Goal: Task Accomplishment & Management: Use online tool/utility

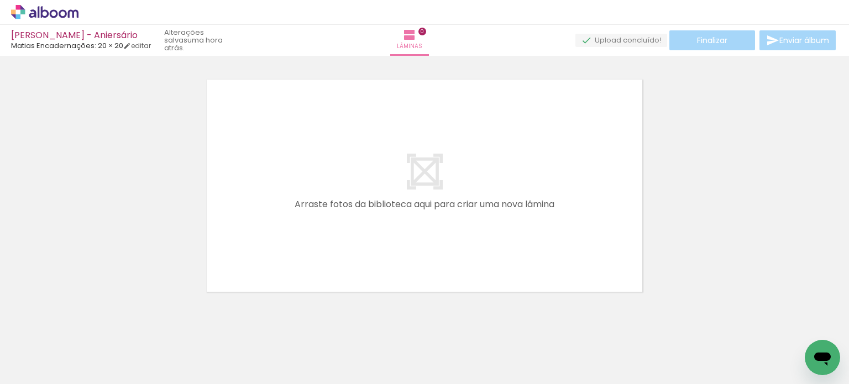
scroll to position [0, 309]
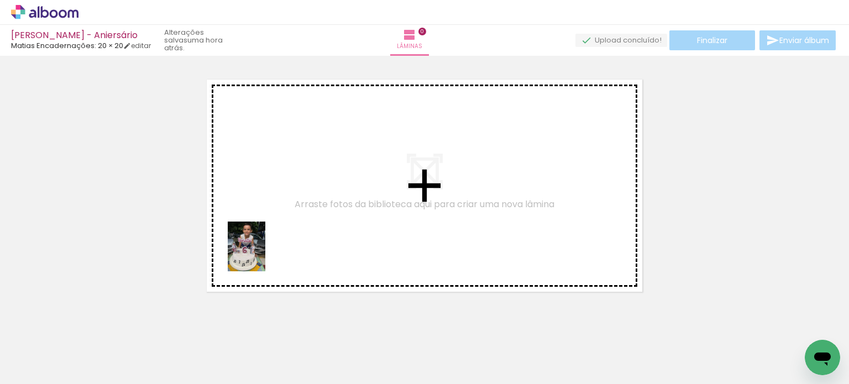
drag, startPoint x: 178, startPoint y: 360, endPoint x: 265, endPoint y: 244, distance: 145.3
click at [265, 244] on quentale-workspace at bounding box center [424, 192] width 849 height 384
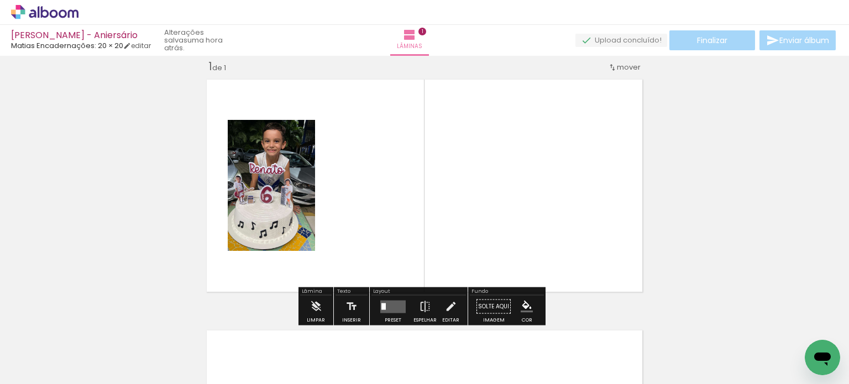
scroll to position [14, 0]
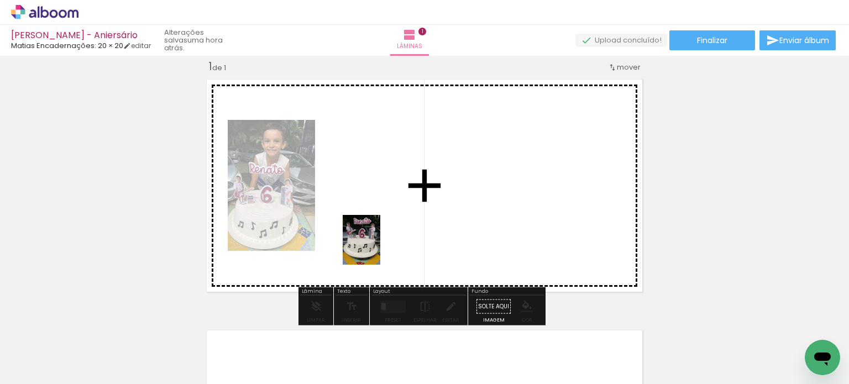
drag, startPoint x: 363, startPoint y: 359, endPoint x: 380, endPoint y: 231, distance: 129.4
click at [380, 231] on quentale-workspace at bounding box center [424, 192] width 849 height 384
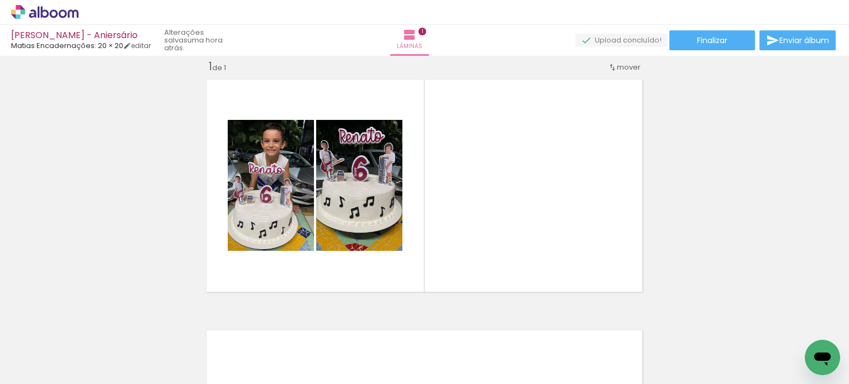
scroll to position [0, 825]
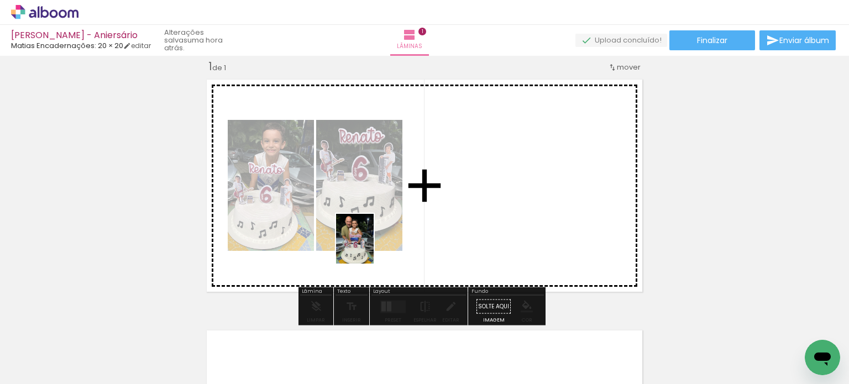
drag, startPoint x: 275, startPoint y: 360, endPoint x: 369, endPoint y: 247, distance: 146.8
click at [369, 247] on quentale-workspace at bounding box center [424, 192] width 849 height 384
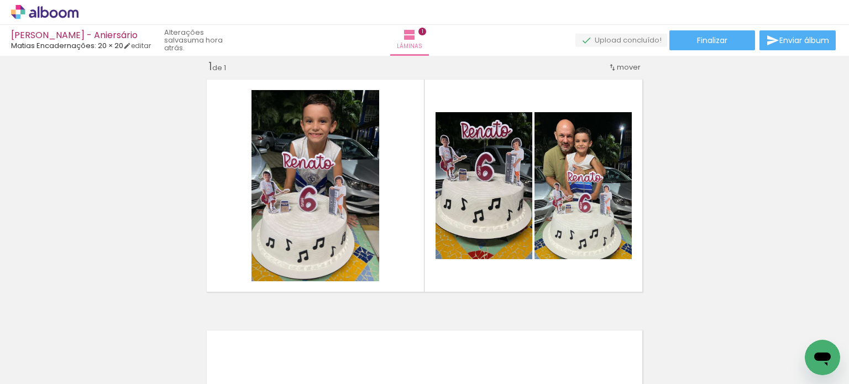
scroll to position [0, 1259]
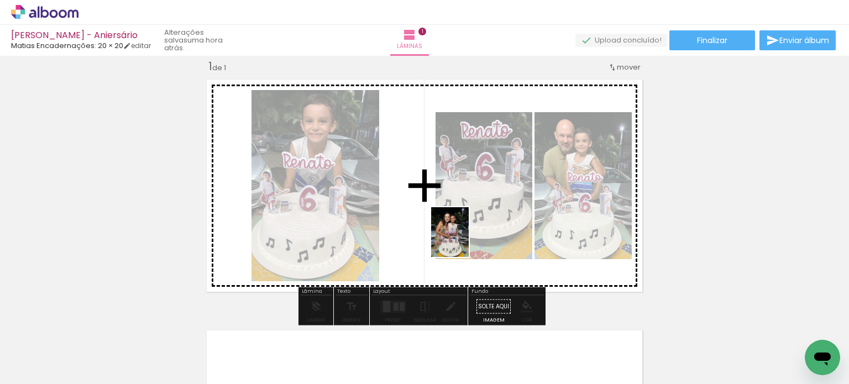
drag, startPoint x: 462, startPoint y: 360, endPoint x: 467, endPoint y: 232, distance: 128.3
click at [467, 232] on quentale-workspace at bounding box center [424, 192] width 849 height 384
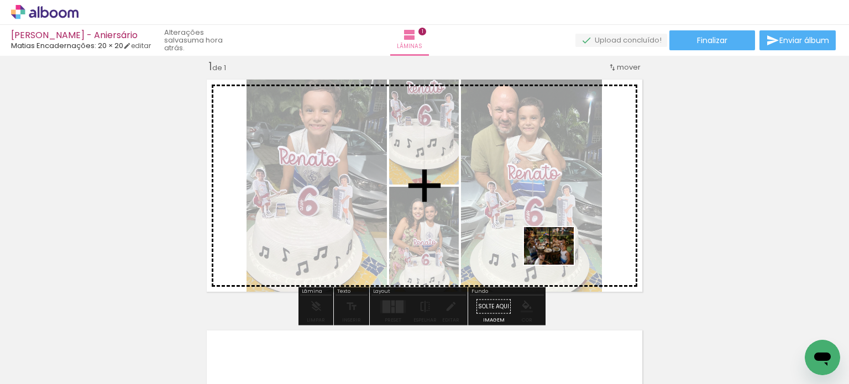
drag, startPoint x: 586, startPoint y: 360, endPoint x: 557, endPoint y: 260, distance: 104.1
click at [557, 260] on quentale-workspace at bounding box center [424, 192] width 849 height 384
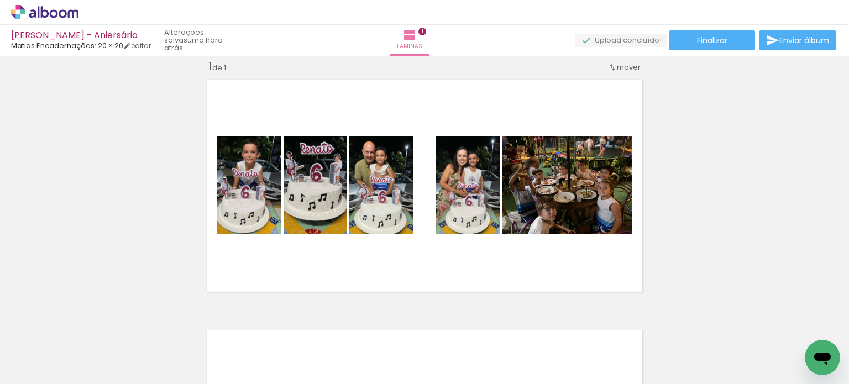
scroll to position [0, 1694]
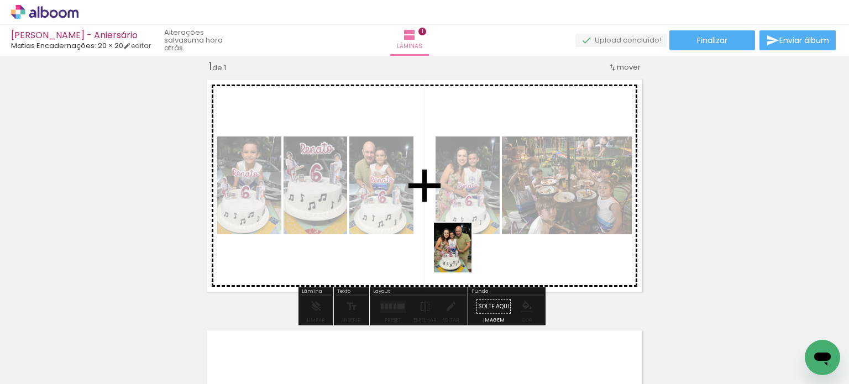
drag, startPoint x: 470, startPoint y: 361, endPoint x: 468, endPoint y: 255, distance: 105.6
click at [468, 255] on quentale-workspace at bounding box center [424, 192] width 849 height 384
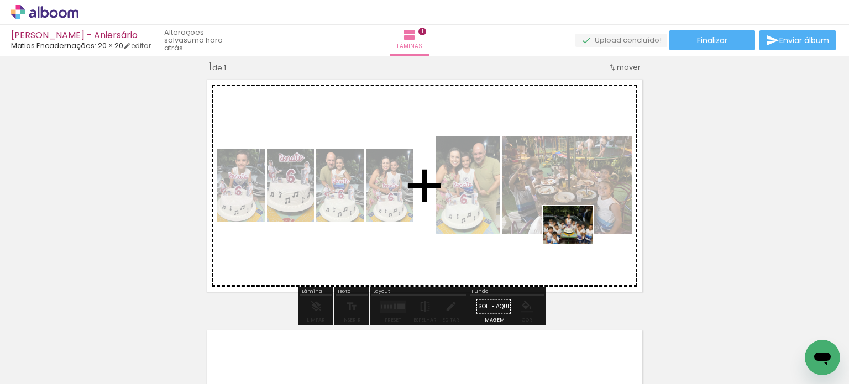
drag, startPoint x: 657, startPoint y: 338, endPoint x: 577, endPoint y: 239, distance: 127.7
click at [577, 239] on quentale-workspace at bounding box center [424, 192] width 849 height 384
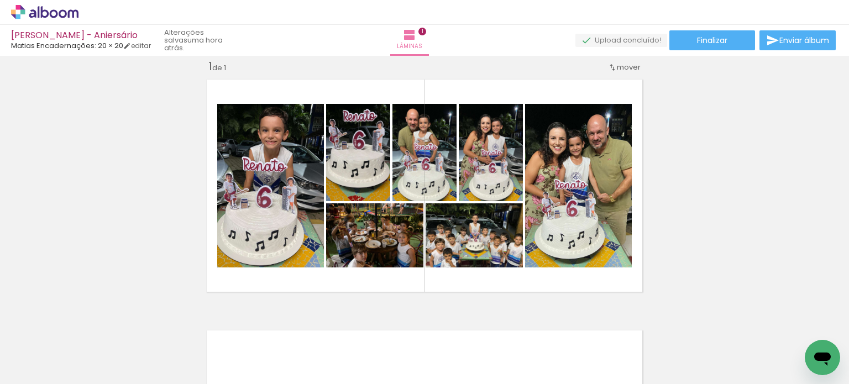
scroll to position [0, 2177]
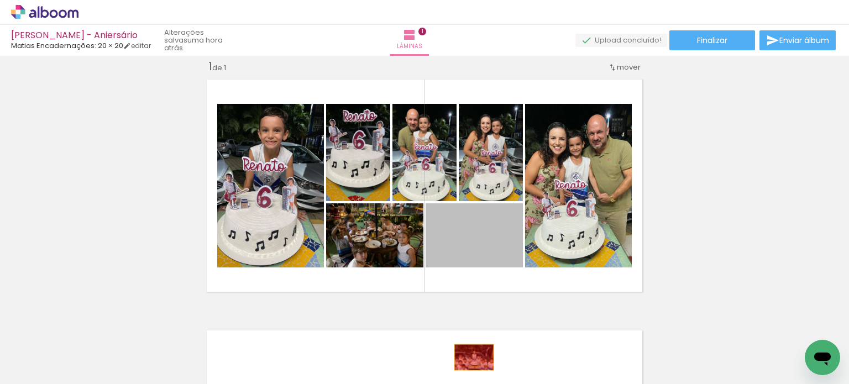
drag, startPoint x: 464, startPoint y: 249, endPoint x: 428, endPoint y: 316, distance: 76.2
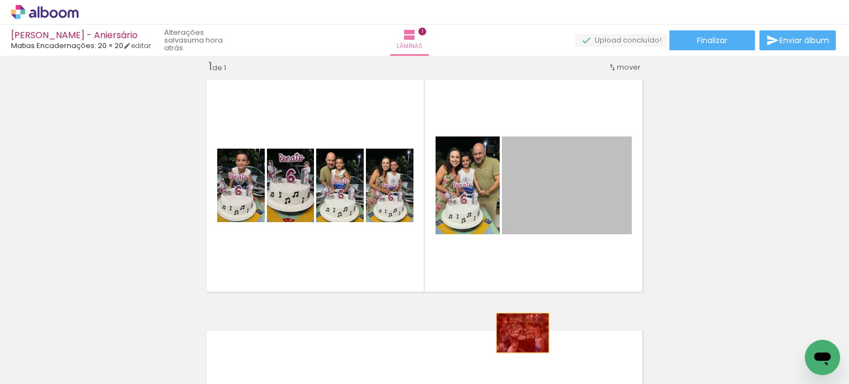
drag, startPoint x: 542, startPoint y: 191, endPoint x: 515, endPoint y: 333, distance: 145.1
click at [515, 333] on quentale-workspace at bounding box center [424, 192] width 849 height 384
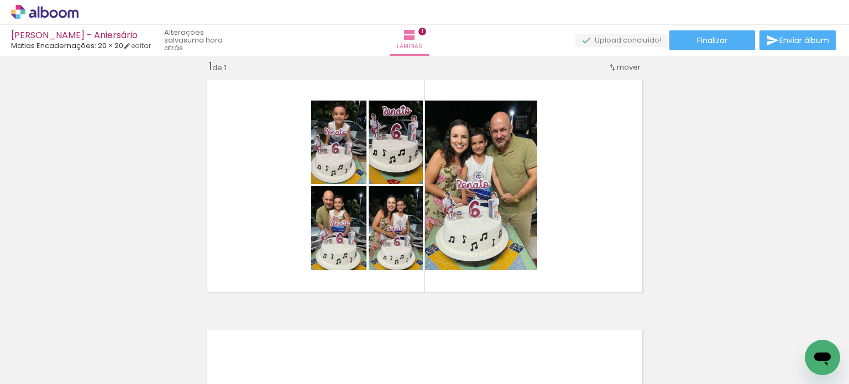
scroll to position [0, 430]
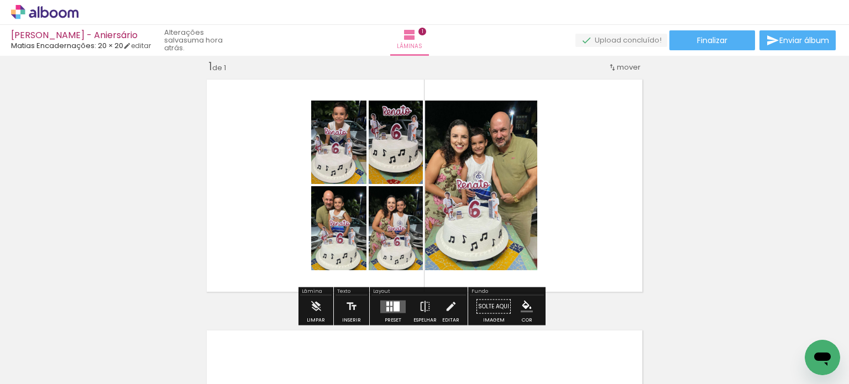
click at [394, 306] on div at bounding box center [397, 306] width 6 height 10
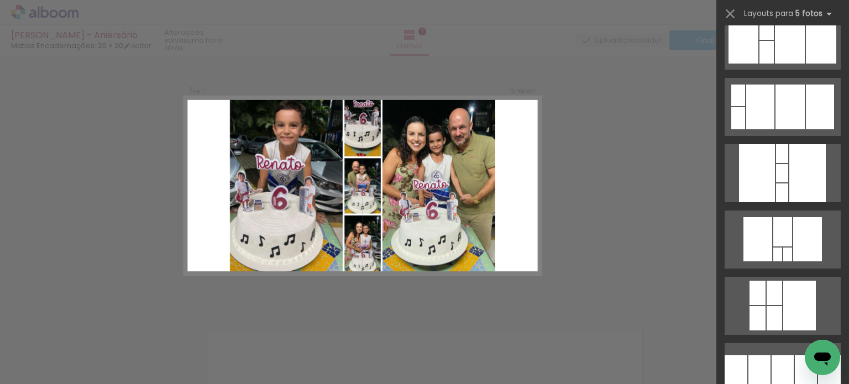
scroll to position [2764, 0]
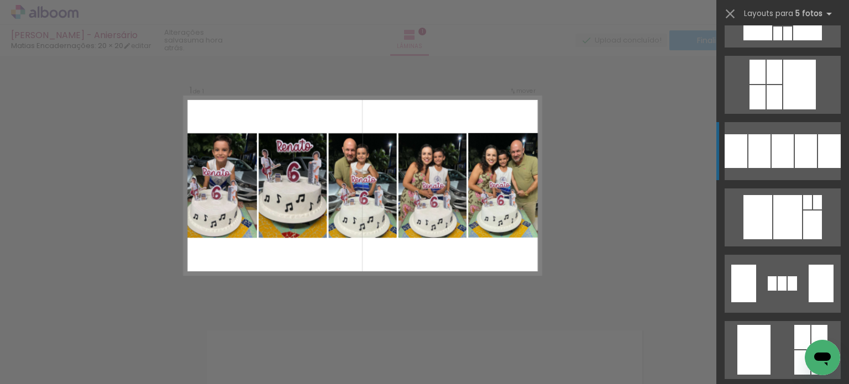
click at [795, 148] on div at bounding box center [806, 151] width 22 height 34
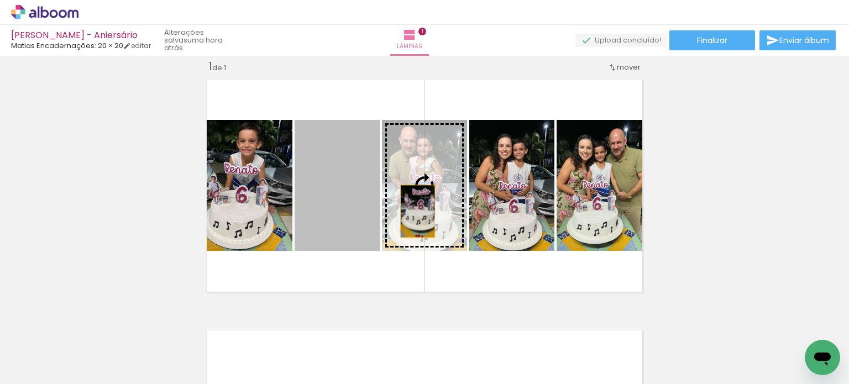
drag, startPoint x: 343, startPoint y: 210, endPoint x: 414, endPoint y: 211, distance: 70.8
click at [0, 0] on slot at bounding box center [0, 0] width 0 height 0
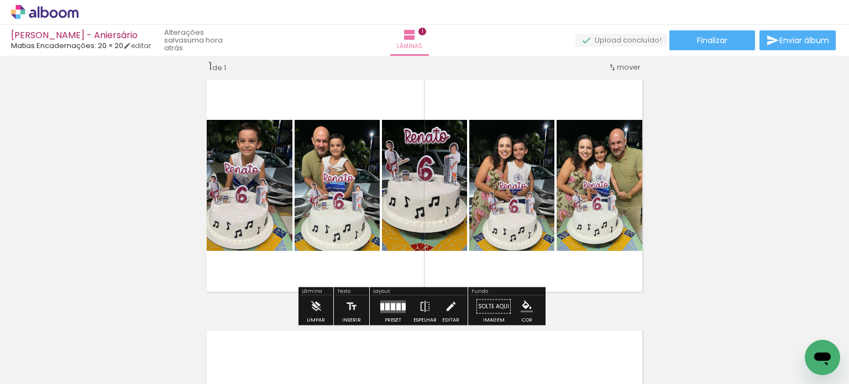
click at [762, 154] on div "Inserir lâmina 1 de 1" at bounding box center [424, 297] width 849 height 503
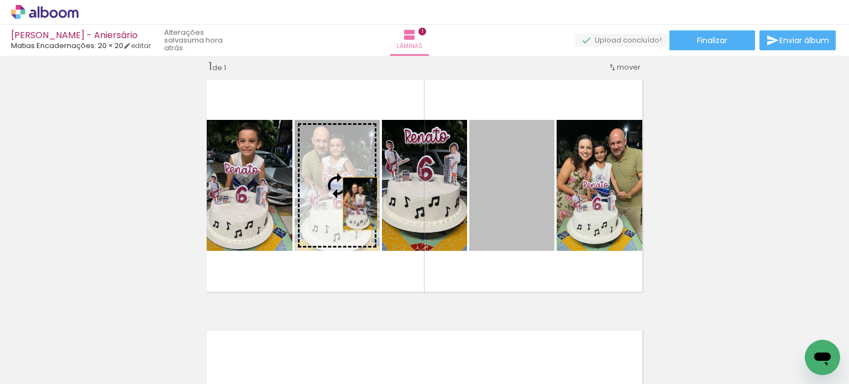
drag, startPoint x: 512, startPoint y: 200, endPoint x: 356, endPoint y: 203, distance: 156.0
click at [0, 0] on slot at bounding box center [0, 0] width 0 height 0
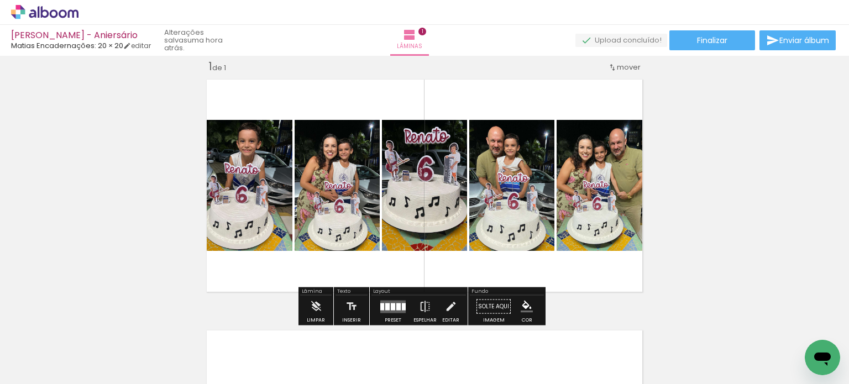
click at [725, 197] on div "Inserir lâmina 1 de 1" at bounding box center [424, 297] width 849 height 503
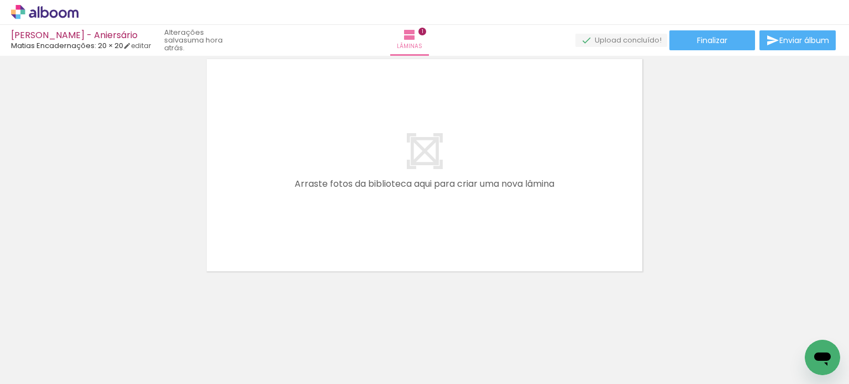
scroll to position [0, 1491]
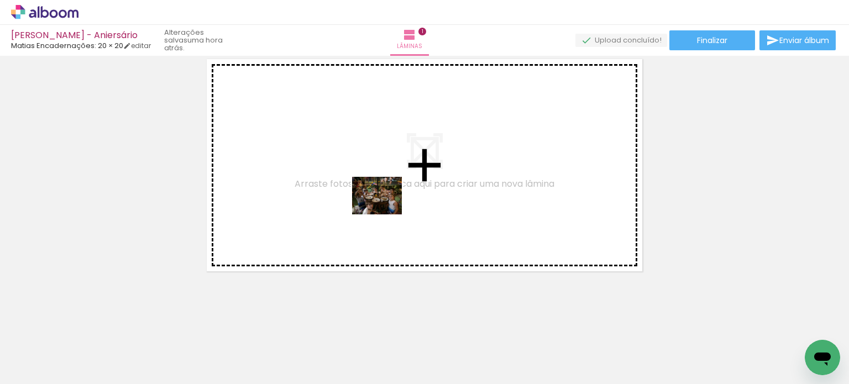
drag, startPoint x: 355, startPoint y: 359, endPoint x: 385, endPoint y: 210, distance: 151.8
click at [385, 210] on quentale-workspace at bounding box center [424, 192] width 849 height 384
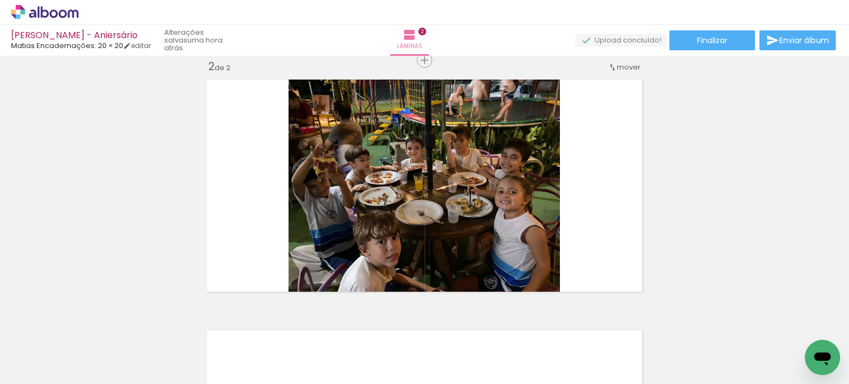
scroll to position [0, 1758]
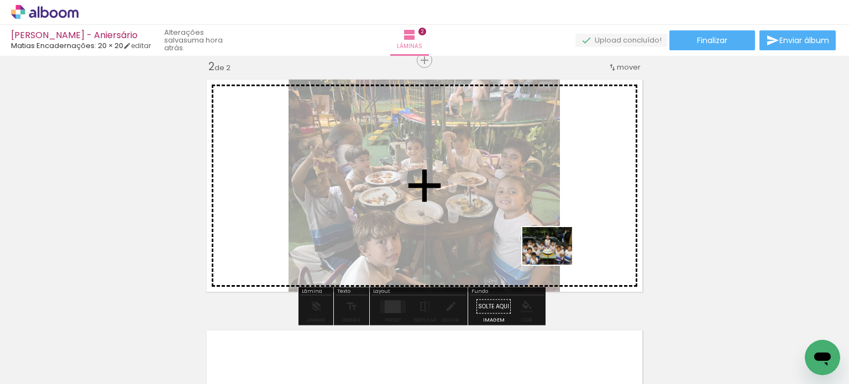
drag, startPoint x: 590, startPoint y: 358, endPoint x: 555, endPoint y: 258, distance: 106.0
click at [555, 258] on quentale-workspace at bounding box center [424, 192] width 849 height 384
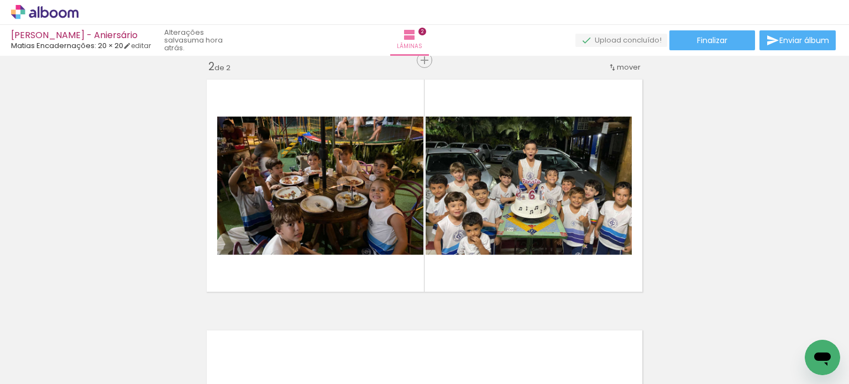
scroll to position [0, 2131]
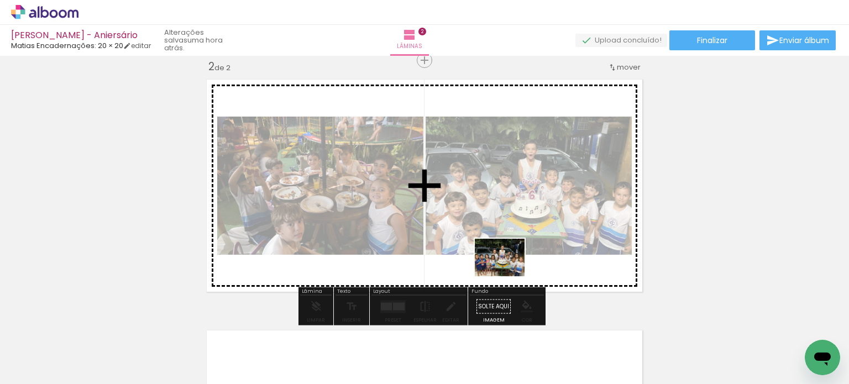
drag, startPoint x: 516, startPoint y: 360, endPoint x: 507, endPoint y: 258, distance: 102.7
click at [507, 258] on quentale-workspace at bounding box center [424, 192] width 849 height 384
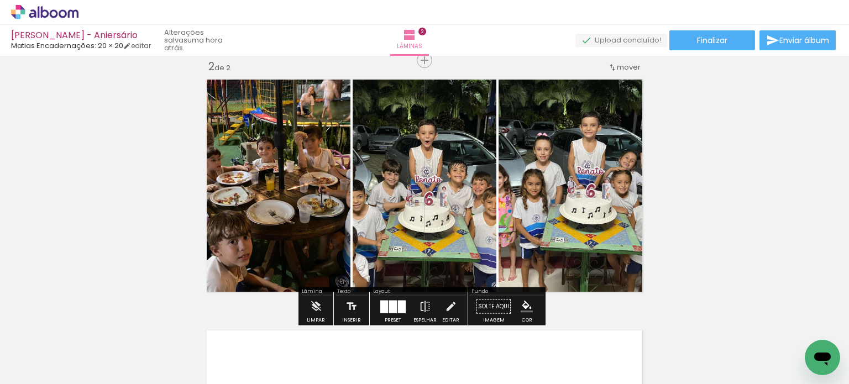
click at [399, 305] on div at bounding box center [402, 306] width 8 height 13
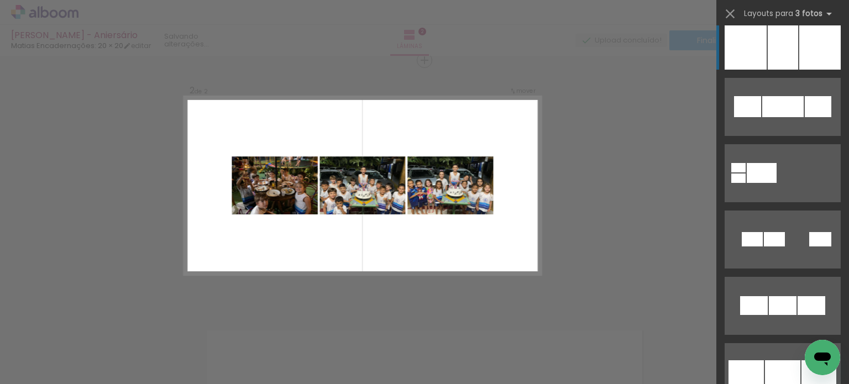
scroll to position [332, 0]
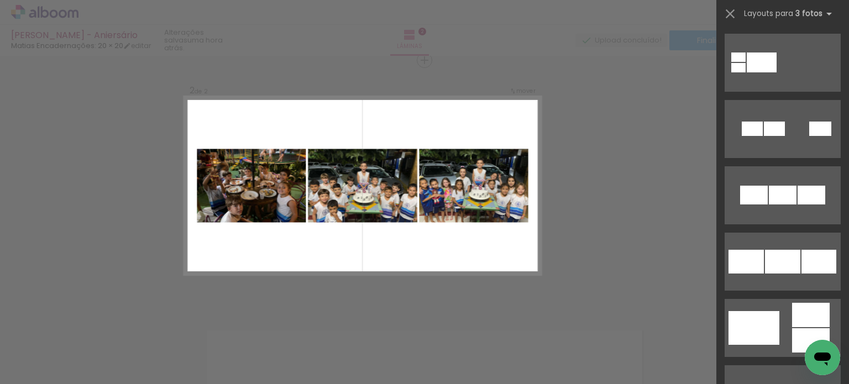
click at [787, 257] on div at bounding box center [782, 262] width 35 height 24
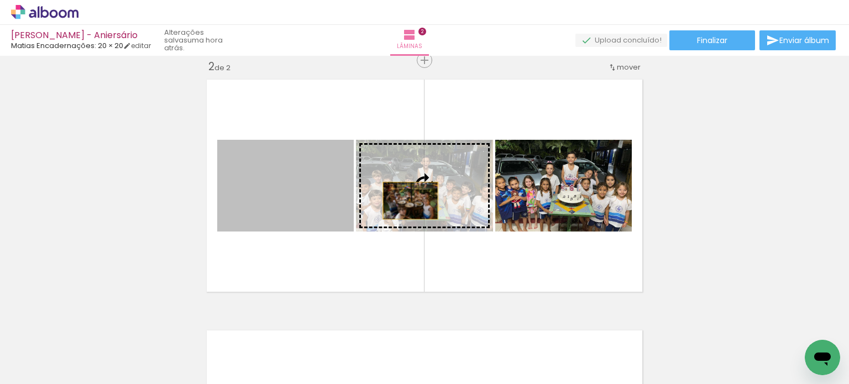
drag, startPoint x: 321, startPoint y: 205, endPoint x: 407, endPoint y: 201, distance: 86.4
click at [0, 0] on slot at bounding box center [0, 0] width 0 height 0
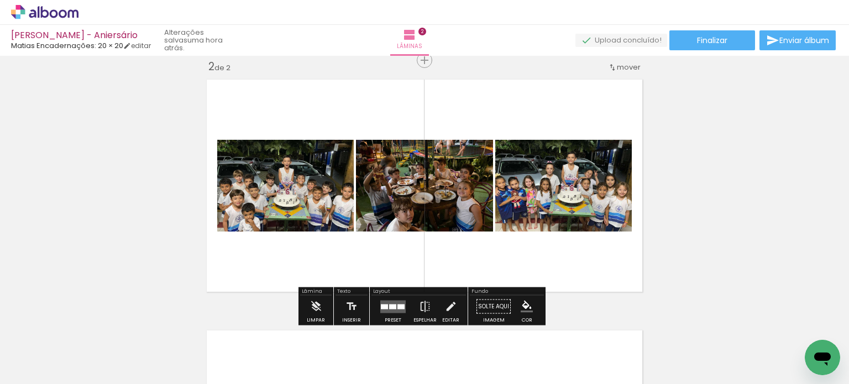
click at [715, 205] on div "Inserir lâmina 1 de 2 Inserir lâmina 2 de 2" at bounding box center [424, 172] width 849 height 754
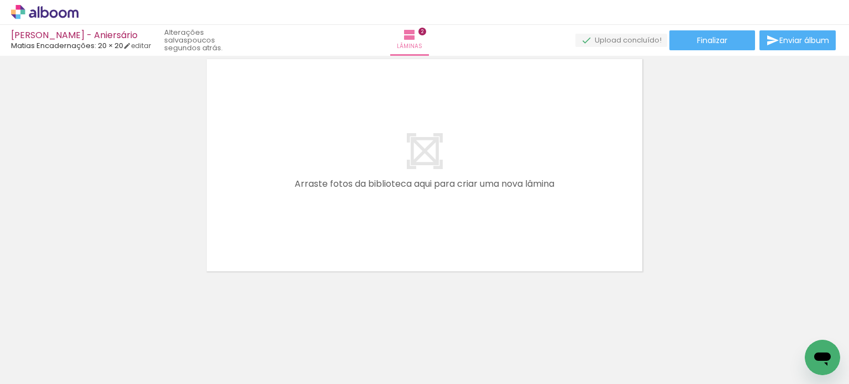
scroll to position [0, 0]
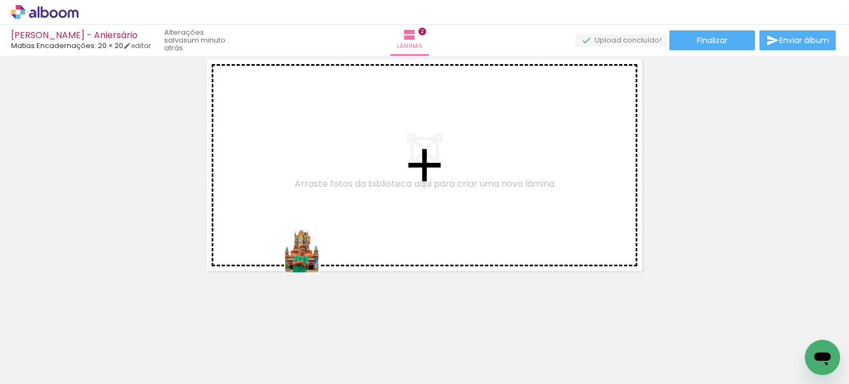
drag, startPoint x: 298, startPoint y: 358, endPoint x: 322, endPoint y: 223, distance: 137.6
click at [322, 223] on quentale-workspace at bounding box center [424, 192] width 849 height 384
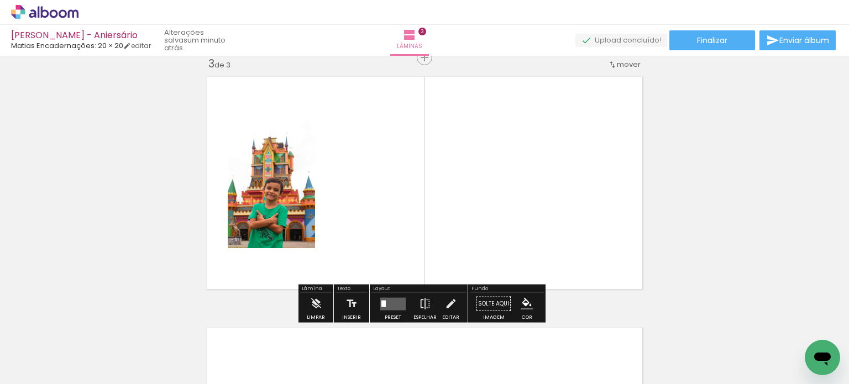
scroll to position [516, 0]
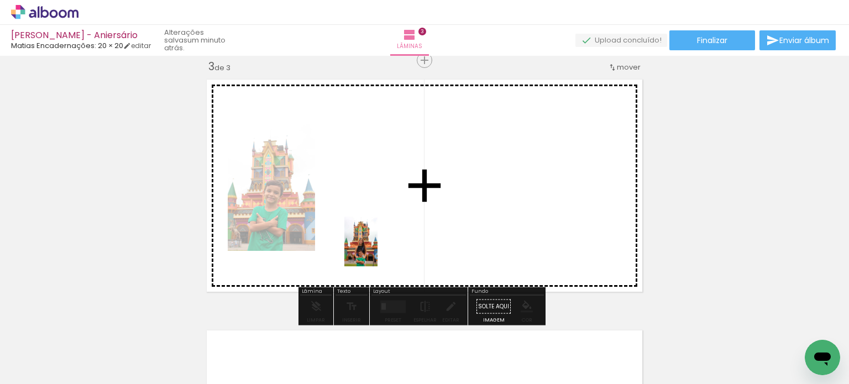
drag, startPoint x: 359, startPoint y: 358, endPoint x: 378, endPoint y: 241, distance: 118.2
click at [378, 241] on quentale-workspace at bounding box center [424, 192] width 849 height 384
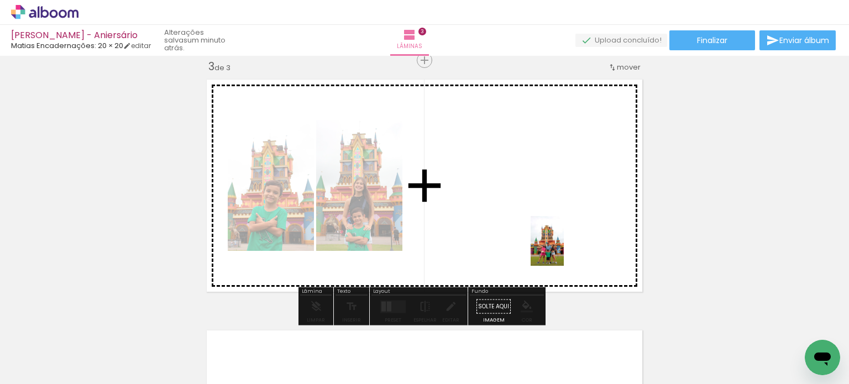
drag, startPoint x: 624, startPoint y: 364, endPoint x: 555, endPoint y: 232, distance: 149.1
click at [555, 232] on quentale-workspace at bounding box center [424, 192] width 849 height 384
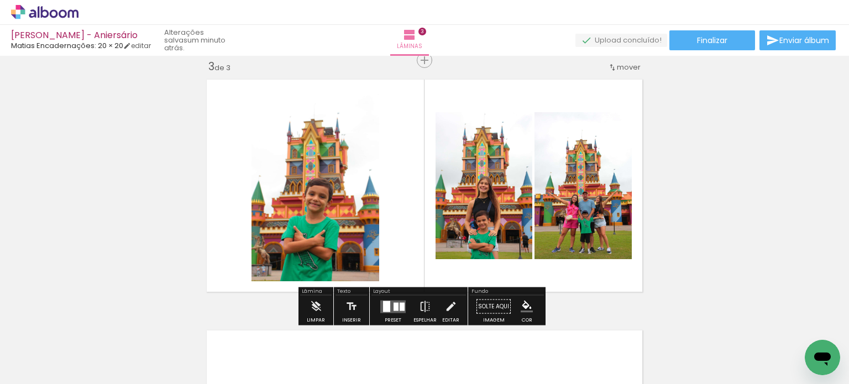
scroll to position [0, 285]
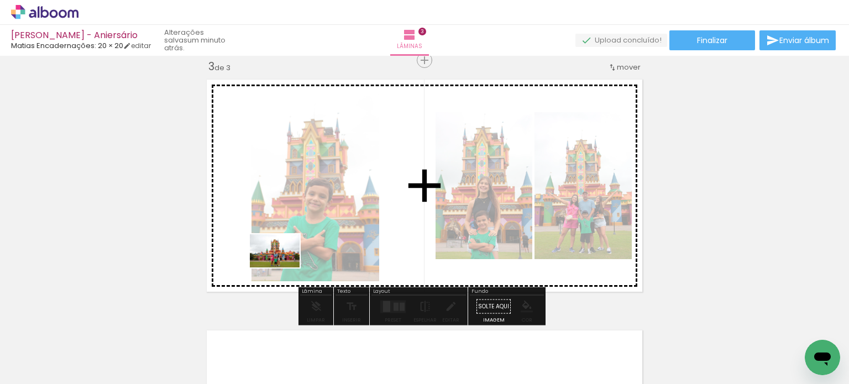
drag, startPoint x: 143, startPoint y: 353, endPoint x: 321, endPoint y: 244, distance: 209.0
click at [321, 244] on quentale-workspace at bounding box center [424, 192] width 849 height 384
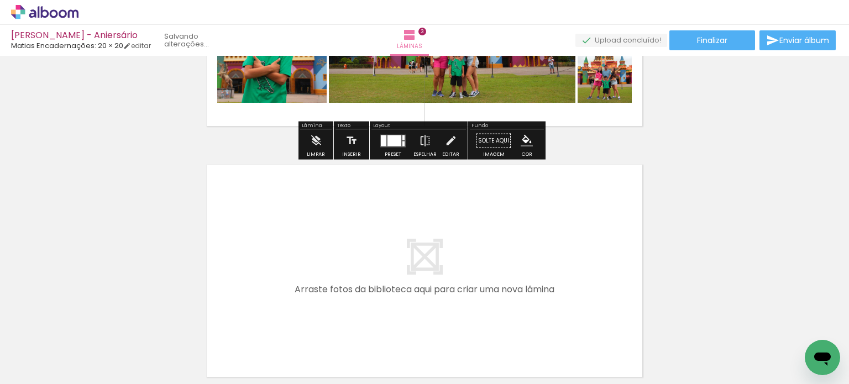
scroll to position [737, 0]
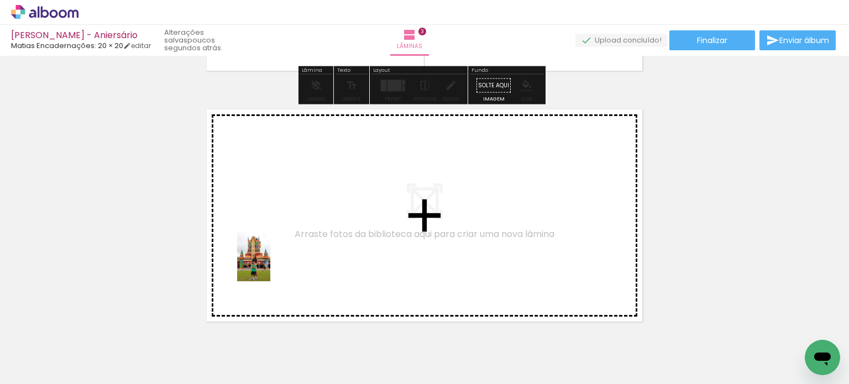
drag, startPoint x: 233, startPoint y: 368, endPoint x: 271, endPoint y: 262, distance: 112.8
click at [271, 262] on quentale-workspace at bounding box center [424, 192] width 849 height 384
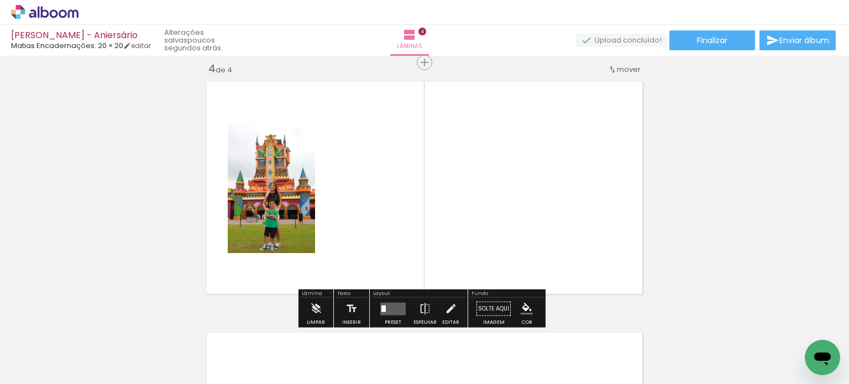
scroll to position [767, 0]
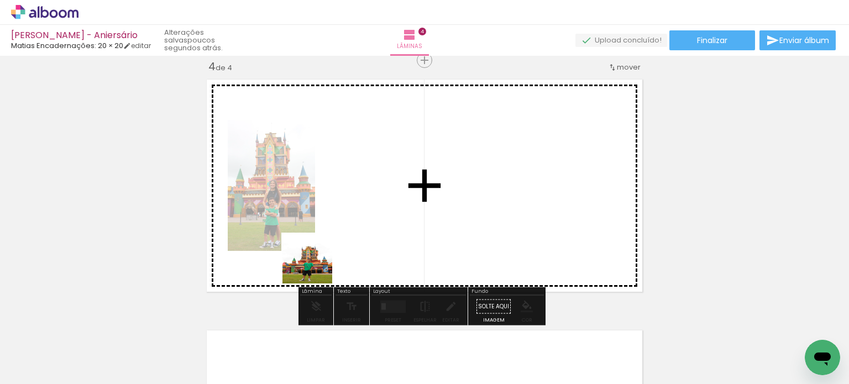
drag, startPoint x: 283, startPoint y: 351, endPoint x: 332, endPoint y: 224, distance: 135.6
click at [332, 224] on quentale-workspace at bounding box center [424, 192] width 849 height 384
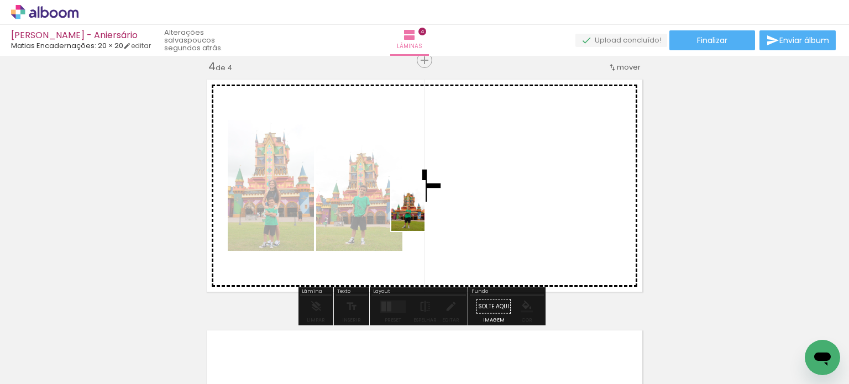
drag, startPoint x: 406, startPoint y: 354, endPoint x: 425, endPoint y: 213, distance: 142.7
click at [425, 213] on quentale-workspace at bounding box center [424, 192] width 849 height 384
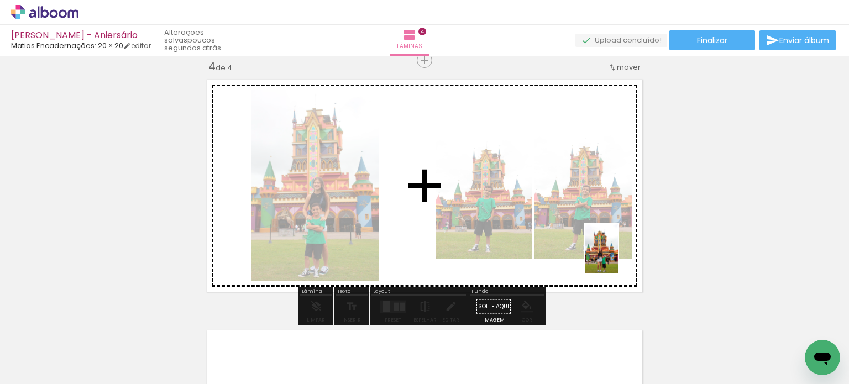
drag, startPoint x: 662, startPoint y: 353, endPoint x: 605, endPoint y: 241, distance: 126.6
click at [605, 241] on quentale-workspace at bounding box center [424, 192] width 849 height 384
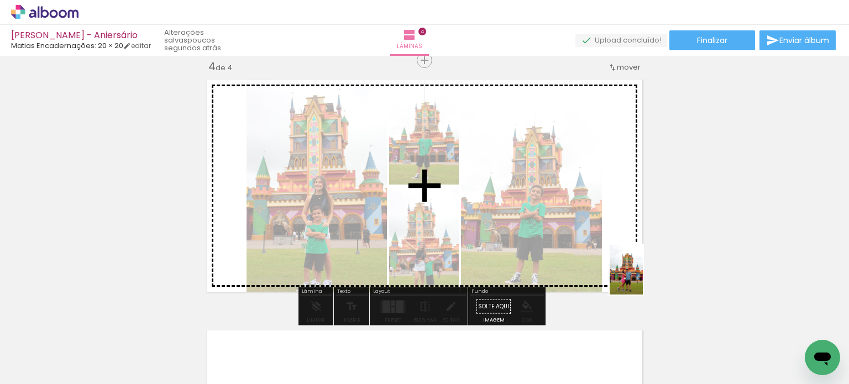
drag, startPoint x: 780, startPoint y: 361, endPoint x: 595, endPoint y: 257, distance: 212.7
click at [598, 257] on quentale-workspace at bounding box center [424, 192] width 849 height 384
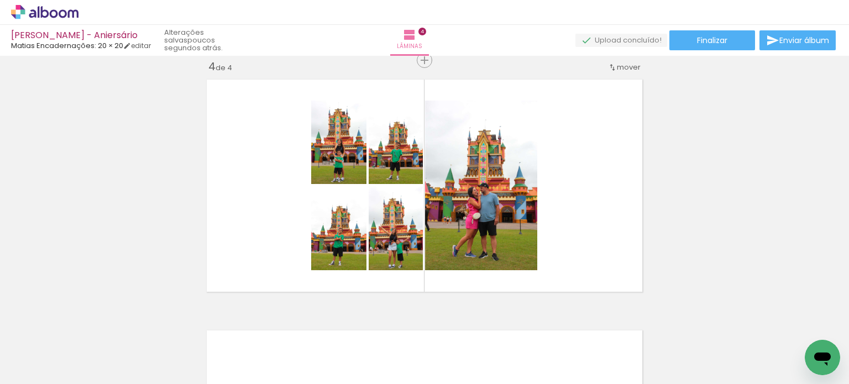
scroll to position [0, 1110]
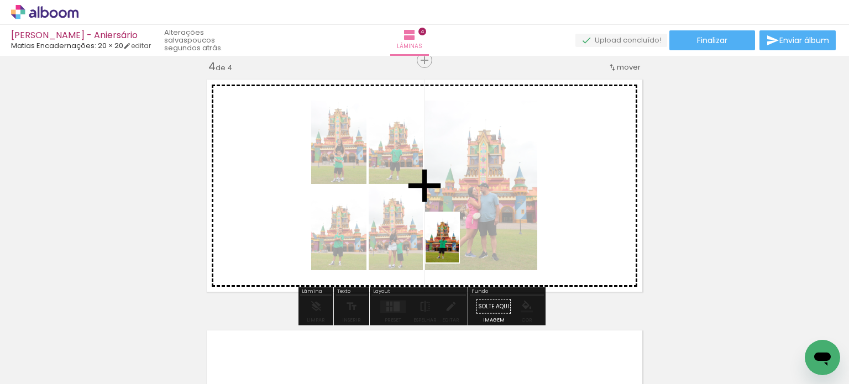
drag, startPoint x: 429, startPoint y: 360, endPoint x: 459, endPoint y: 246, distance: 117.7
click at [459, 246] on quentale-workspace at bounding box center [424, 192] width 849 height 384
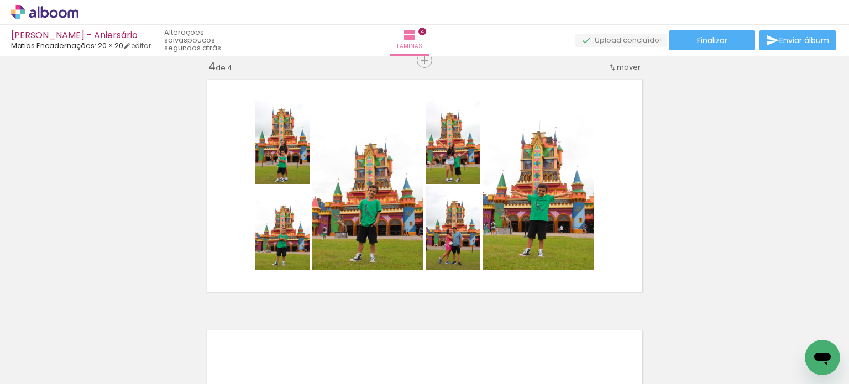
scroll to position [0, 0]
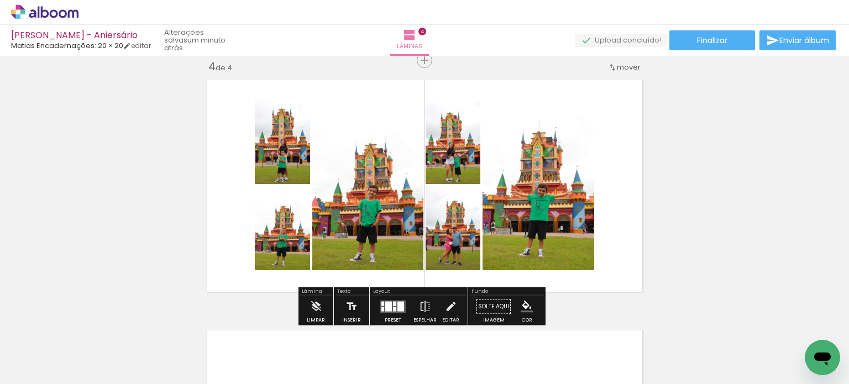
click at [398, 306] on div at bounding box center [401, 306] width 7 height 10
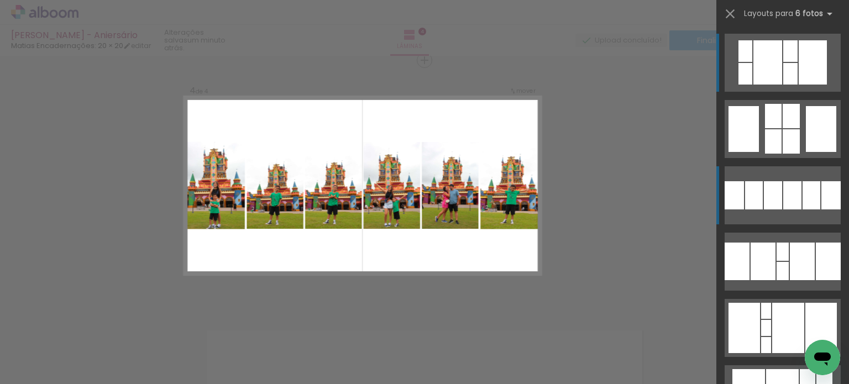
click at [796, 203] on div at bounding box center [792, 195] width 18 height 28
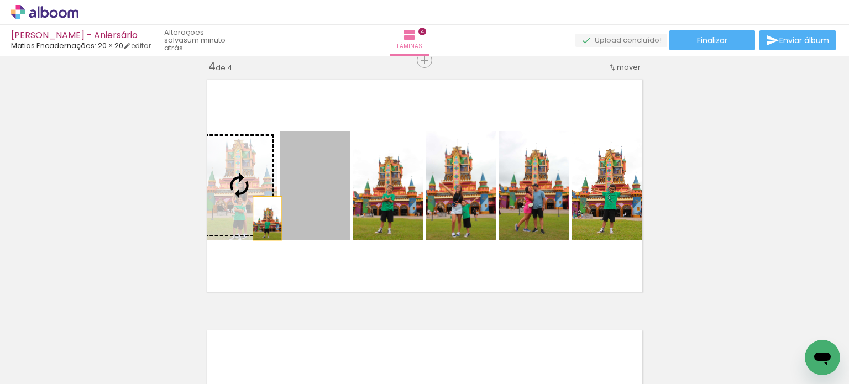
drag, startPoint x: 325, startPoint y: 219, endPoint x: 263, endPoint y: 218, distance: 61.9
click at [0, 0] on slot at bounding box center [0, 0] width 0 height 0
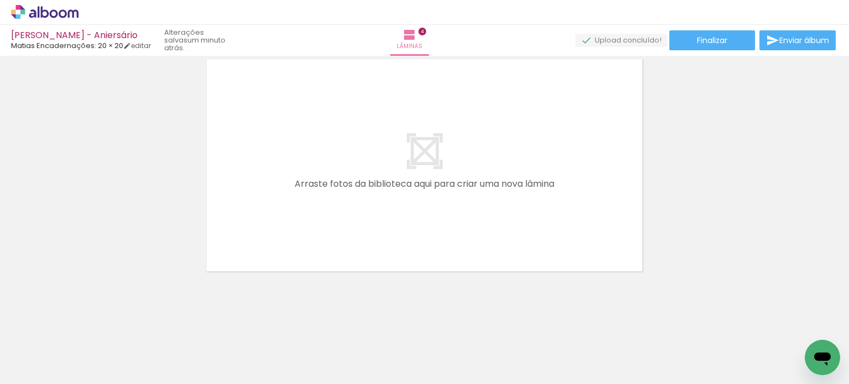
scroll to position [0, 836]
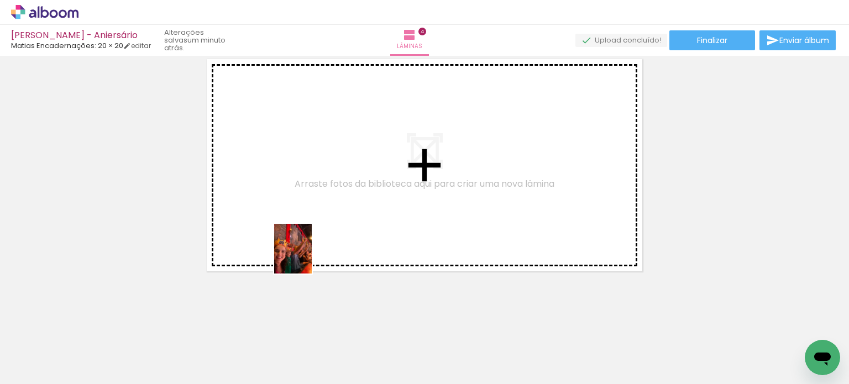
drag, startPoint x: 139, startPoint y: 359, endPoint x: 322, endPoint y: 232, distance: 222.9
click at [322, 232] on quentale-workspace at bounding box center [424, 192] width 849 height 384
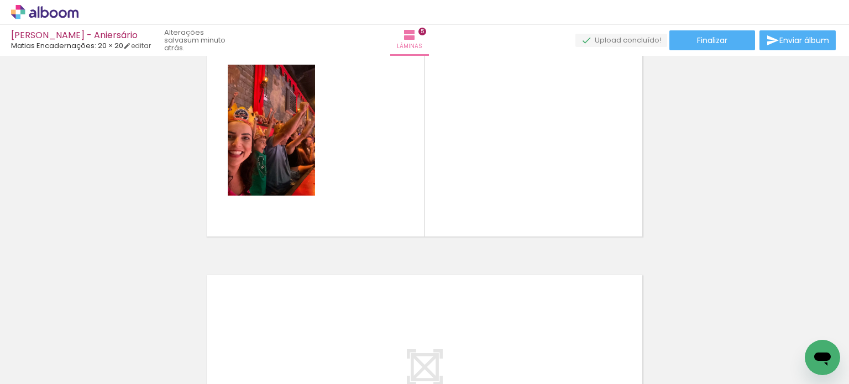
scroll to position [0, 1106]
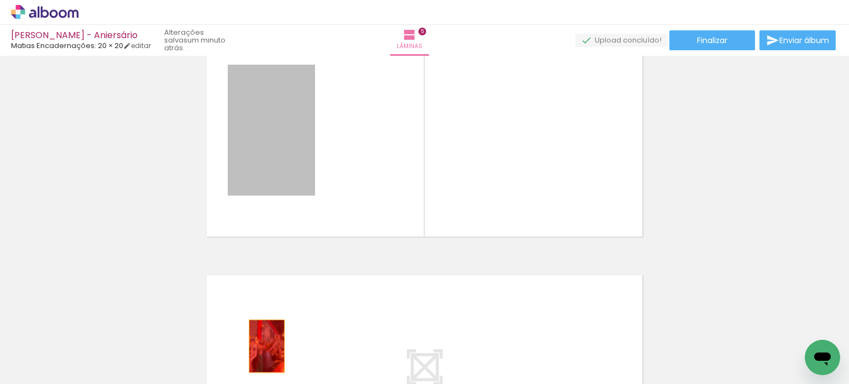
drag, startPoint x: 290, startPoint y: 140, endPoint x: 262, endPoint y: 347, distance: 208.6
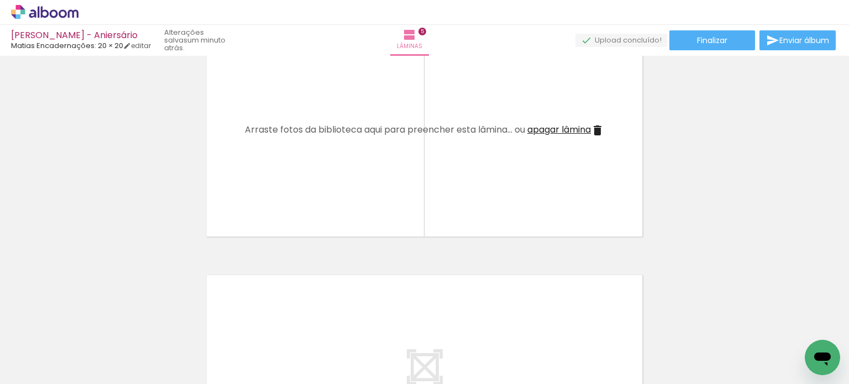
scroll to position [0, 0]
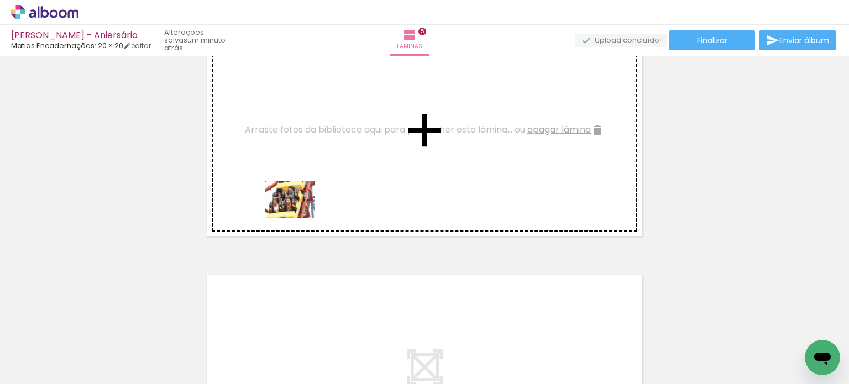
drag, startPoint x: 169, startPoint y: 357, endPoint x: 305, endPoint y: 200, distance: 207.7
click at [305, 200] on quentale-workspace at bounding box center [424, 192] width 849 height 384
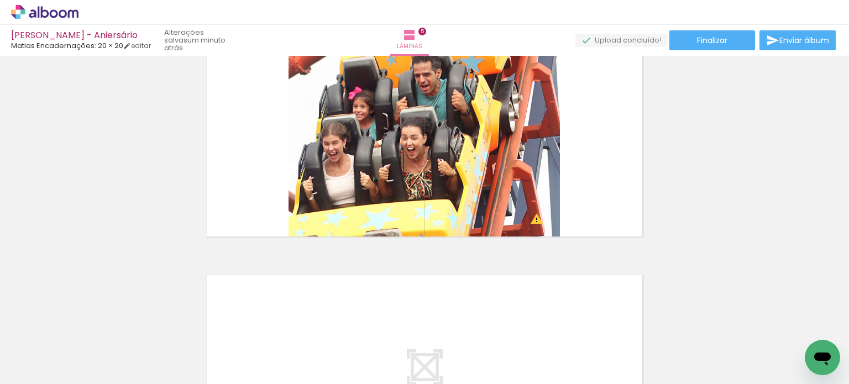
scroll to position [0, 758]
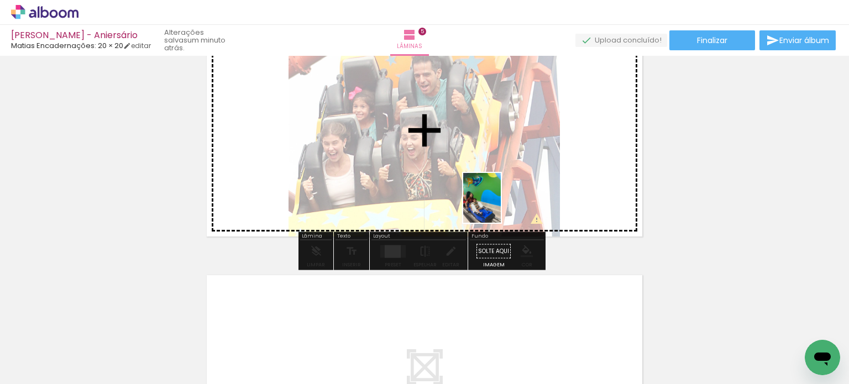
drag, startPoint x: 471, startPoint y: 353, endPoint x: 498, endPoint y: 198, distance: 157.1
click at [498, 198] on quentale-workspace at bounding box center [424, 192] width 849 height 384
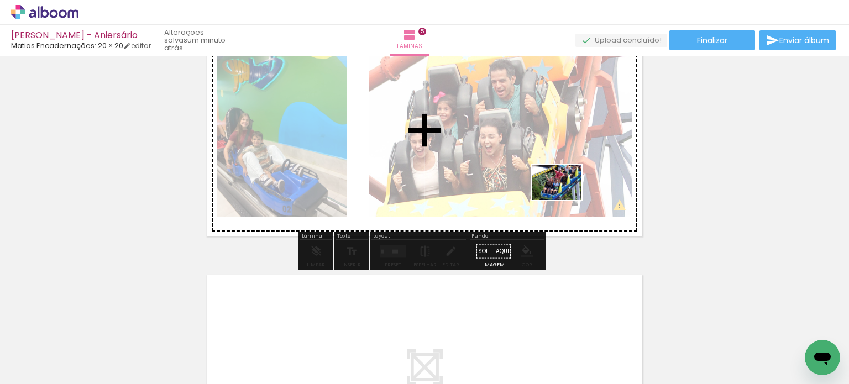
drag, startPoint x: 707, startPoint y: 359, endPoint x: 565, endPoint y: 198, distance: 214.3
click at [565, 198] on quentale-workspace at bounding box center [424, 192] width 849 height 384
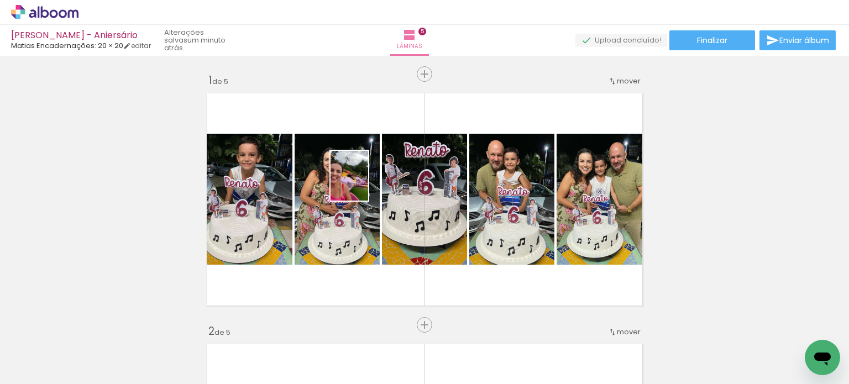
drag, startPoint x: 0, startPoint y: 0, endPoint x: 364, endPoint y: 184, distance: 407.7
click at [364, 184] on quentale-workspace at bounding box center [424, 192] width 849 height 384
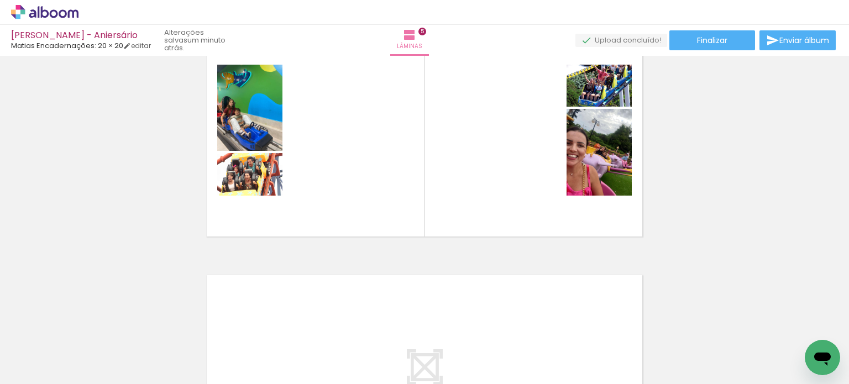
scroll to position [0, 1306]
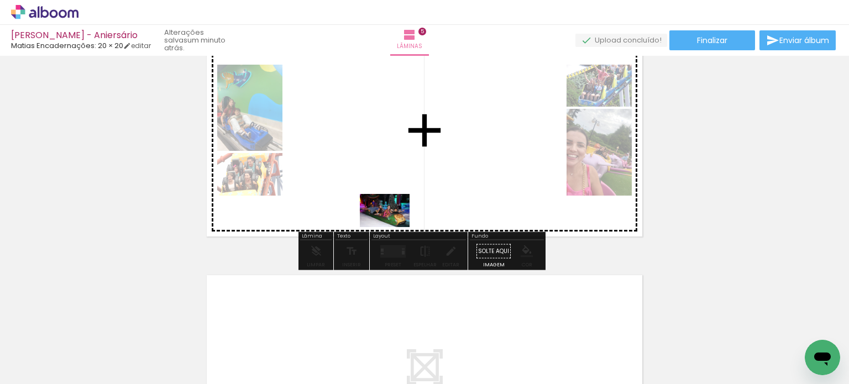
drag, startPoint x: 354, startPoint y: 353, endPoint x: 400, endPoint y: 197, distance: 162.4
click at [400, 197] on quentale-workspace at bounding box center [424, 192] width 849 height 384
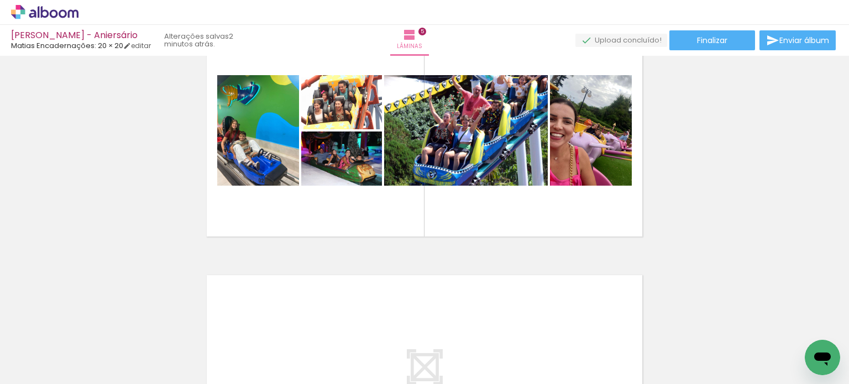
scroll to position [0, 2188]
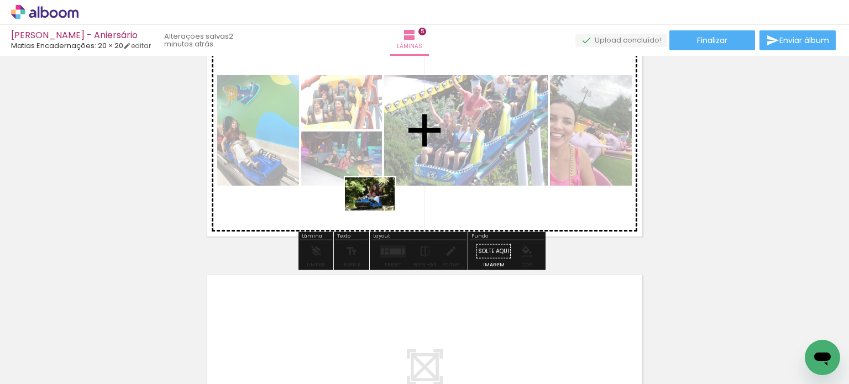
drag, startPoint x: 345, startPoint y: 361, endPoint x: 381, endPoint y: 195, distance: 170.3
click at [381, 195] on quentale-workspace at bounding box center [424, 192] width 849 height 384
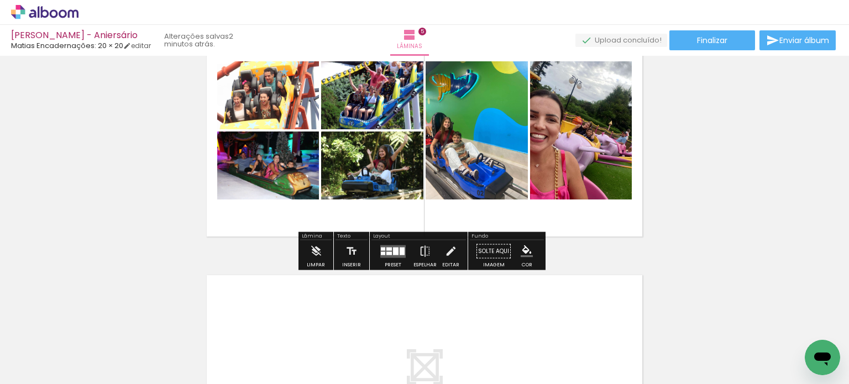
scroll to position [0, 2480]
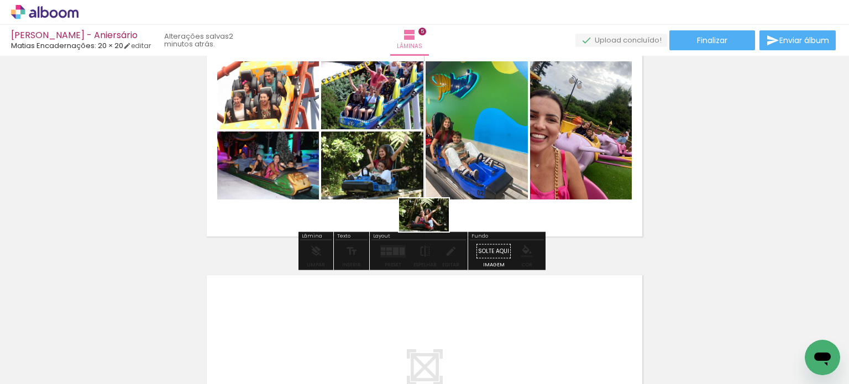
drag, startPoint x: 412, startPoint y: 354, endPoint x: 433, endPoint y: 194, distance: 161.6
click at [433, 194] on quentale-workspace at bounding box center [424, 192] width 849 height 384
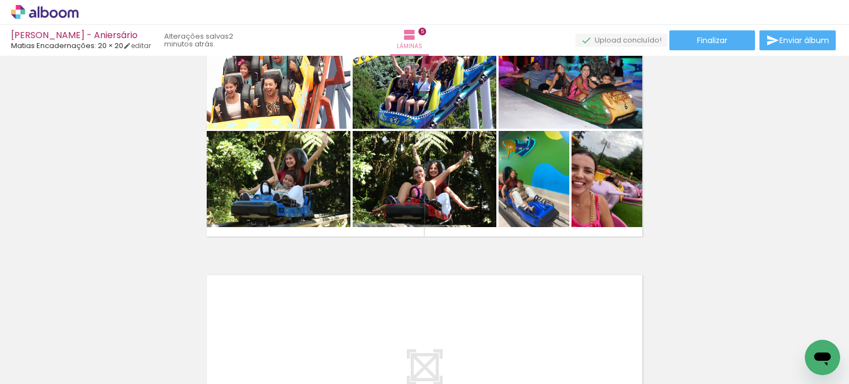
scroll to position [0, 2797]
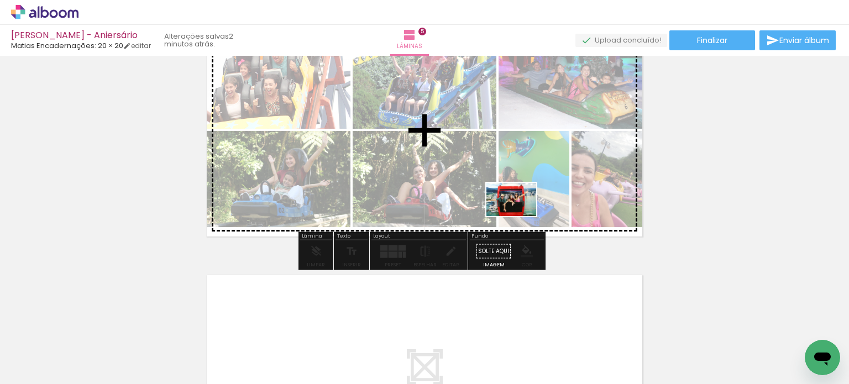
drag, startPoint x: 492, startPoint y: 363, endPoint x: 520, endPoint y: 214, distance: 151.4
click at [520, 214] on quentale-workspace at bounding box center [424, 192] width 849 height 384
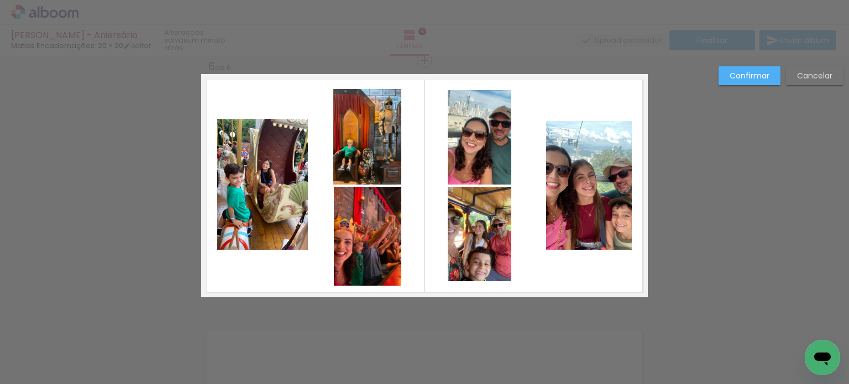
scroll to position [0, 1616]
click at [567, 198] on quentale-photo at bounding box center [589, 185] width 86 height 129
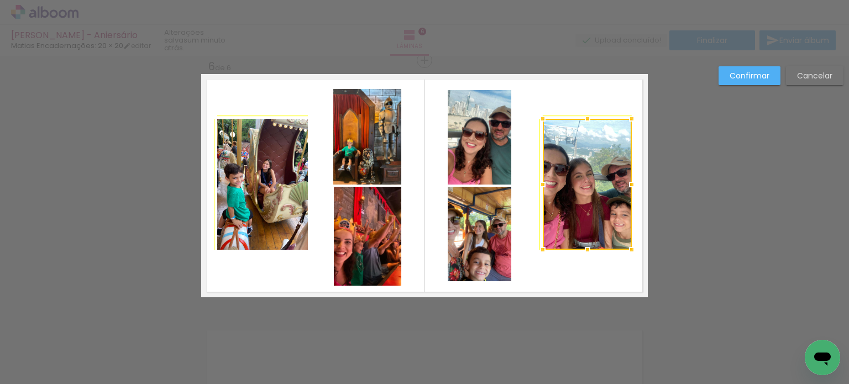
drag, startPoint x: 542, startPoint y: 122, endPoint x: 534, endPoint y: 121, distance: 8.3
click at [534, 121] on div at bounding box center [543, 119] width 22 height 22
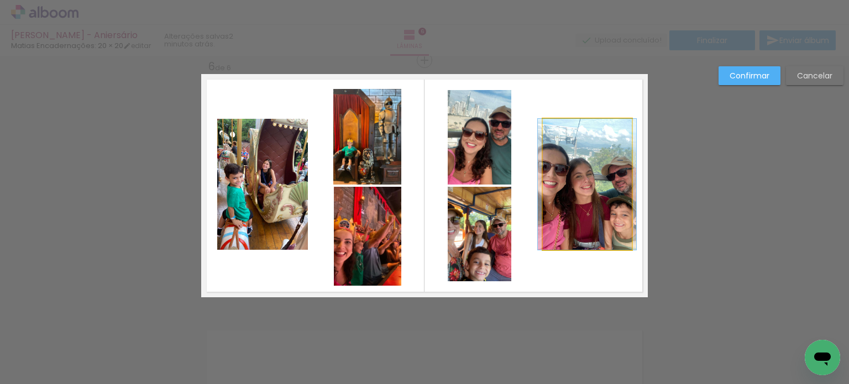
click at [544, 187] on quentale-photo at bounding box center [587, 184] width 89 height 131
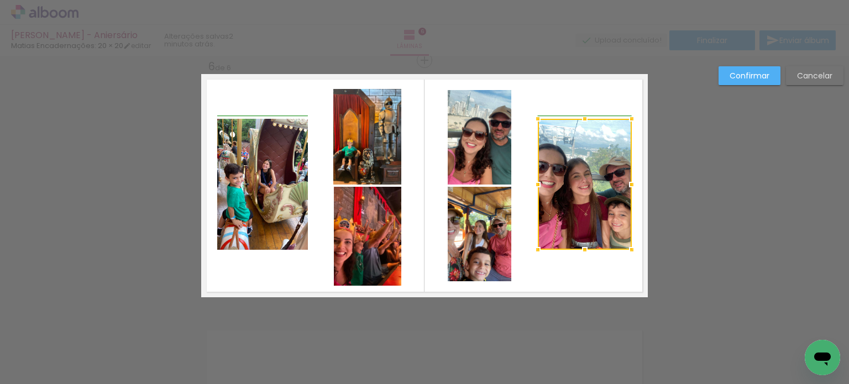
drag, startPoint x: 540, startPoint y: 185, endPoint x: 532, endPoint y: 185, distance: 7.2
click at [532, 185] on div at bounding box center [538, 185] width 22 height 22
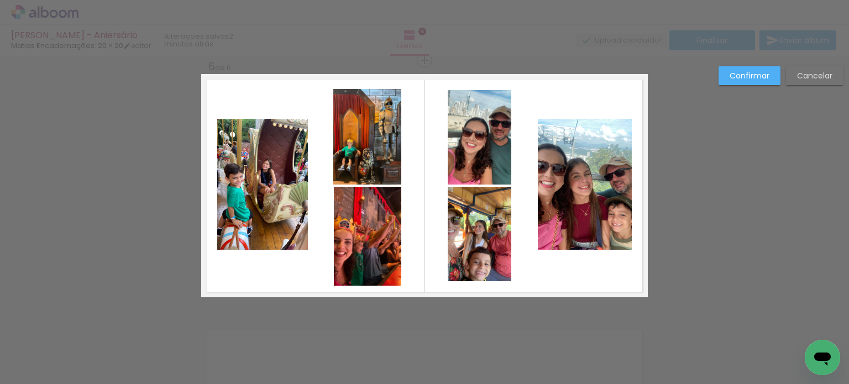
click at [616, 187] on quentale-photo at bounding box center [585, 184] width 94 height 131
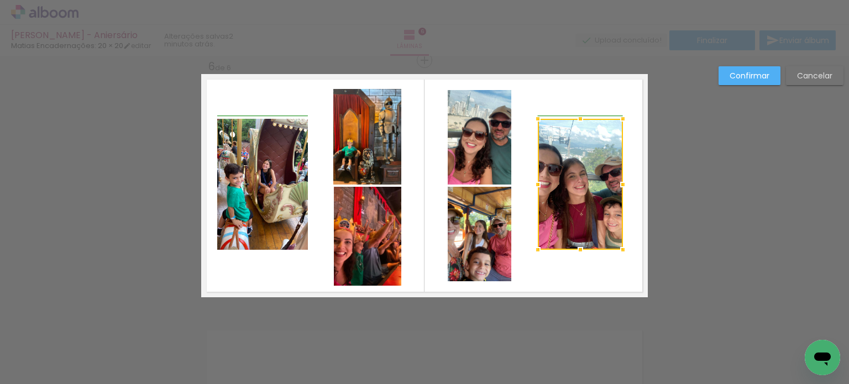
click at [632, 185] on album-spread "6 de 6" at bounding box center [424, 185] width 447 height 223
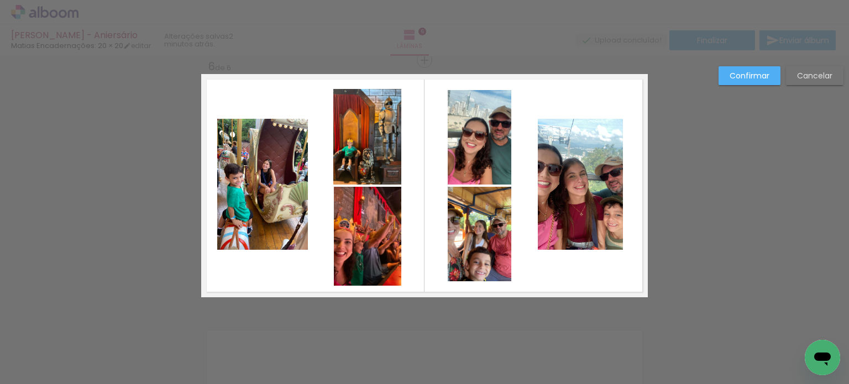
click at [619, 184] on quentale-layouter at bounding box center [424, 185] width 447 height 223
click at [612, 185] on quentale-photo at bounding box center [580, 184] width 85 height 131
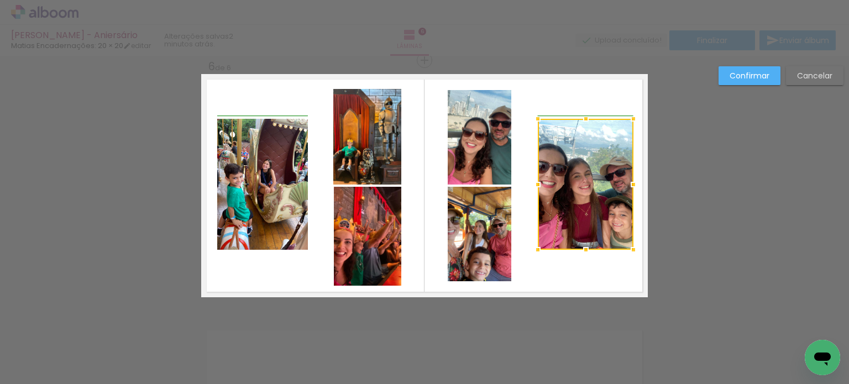
click at [623, 186] on div at bounding box center [634, 185] width 22 height 22
click at [582, 280] on quentale-layouter at bounding box center [424, 185] width 447 height 223
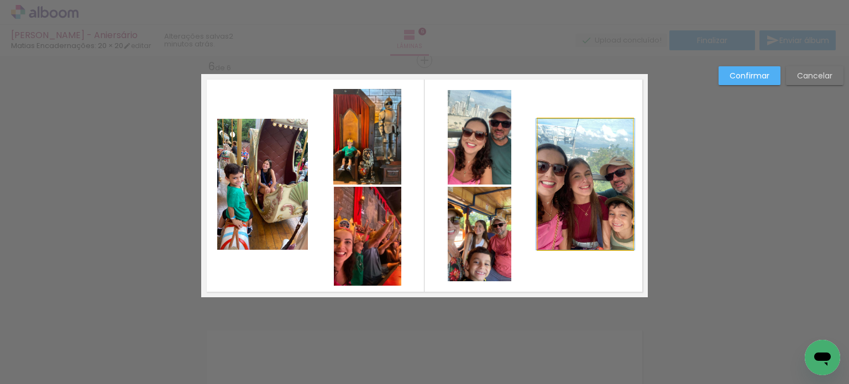
click at [555, 207] on quentale-photo at bounding box center [586, 184] width 96 height 131
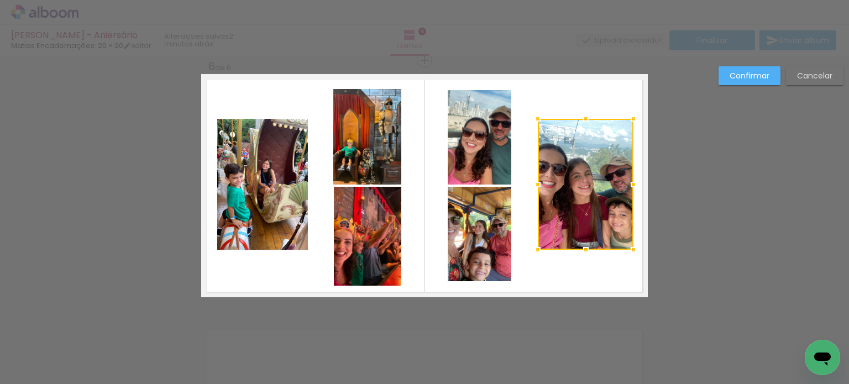
click at [555, 207] on div at bounding box center [586, 184] width 96 height 131
click at [558, 179] on div at bounding box center [586, 184] width 96 height 131
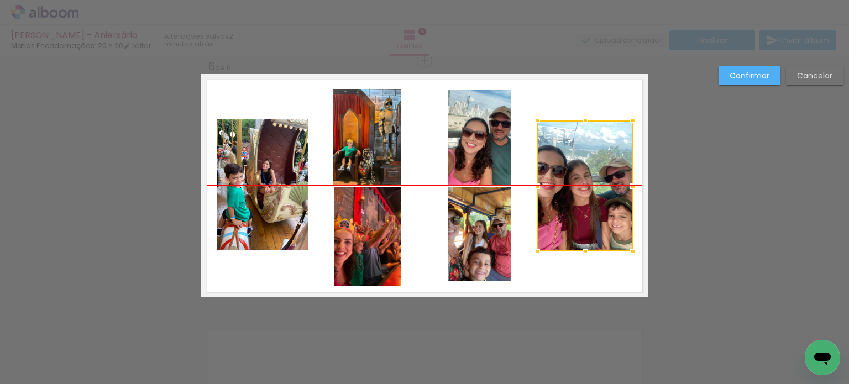
click at [554, 191] on div at bounding box center [585, 186] width 96 height 131
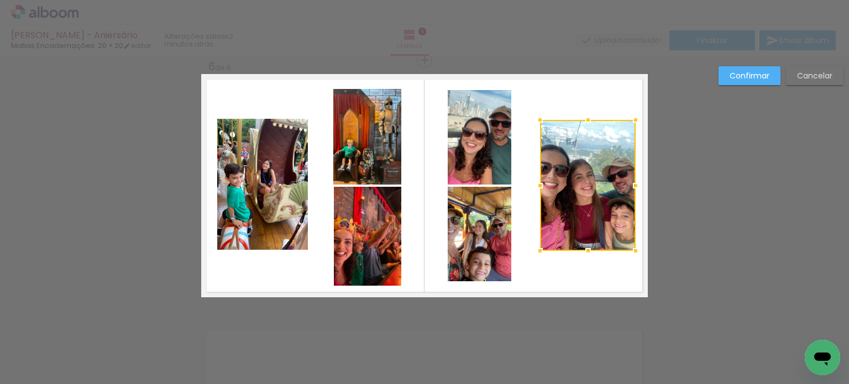
click at [561, 191] on div at bounding box center [588, 185] width 96 height 131
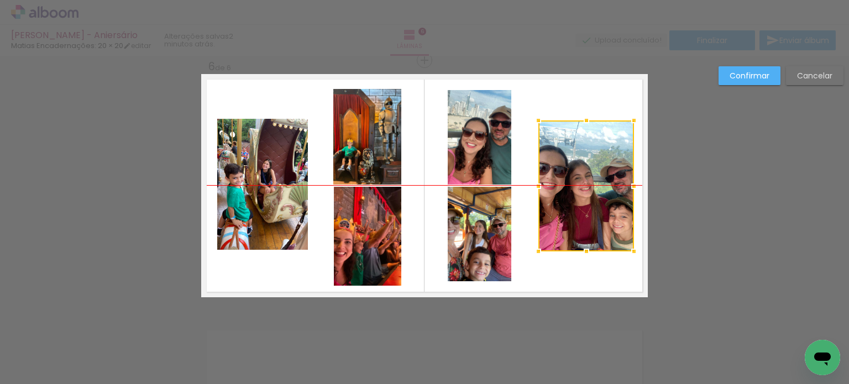
click at [555, 193] on div at bounding box center [587, 186] width 96 height 131
click at [617, 267] on quentale-layouter at bounding box center [424, 185] width 447 height 223
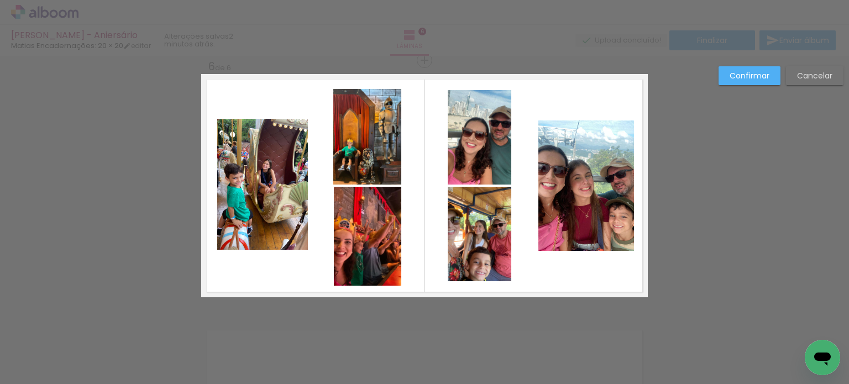
click at [474, 149] on quentale-photo at bounding box center [480, 137] width 64 height 95
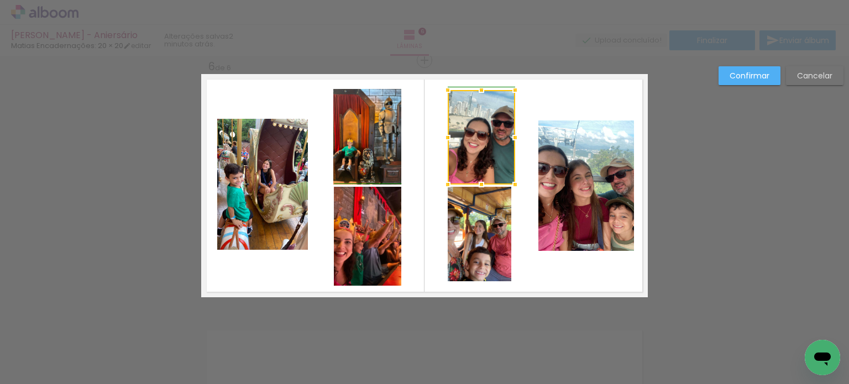
click at [512, 139] on div at bounding box center [515, 138] width 22 height 22
click at [498, 210] on quentale-photo at bounding box center [480, 234] width 64 height 95
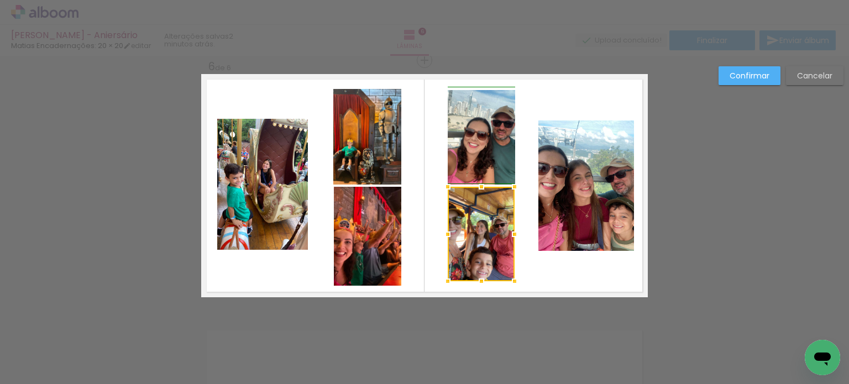
click at [511, 235] on div at bounding box center [515, 234] width 22 height 22
click at [736, 81] on paper-button "Confirmar" at bounding box center [750, 75] width 62 height 19
